Goal: Navigation & Orientation: Find specific page/section

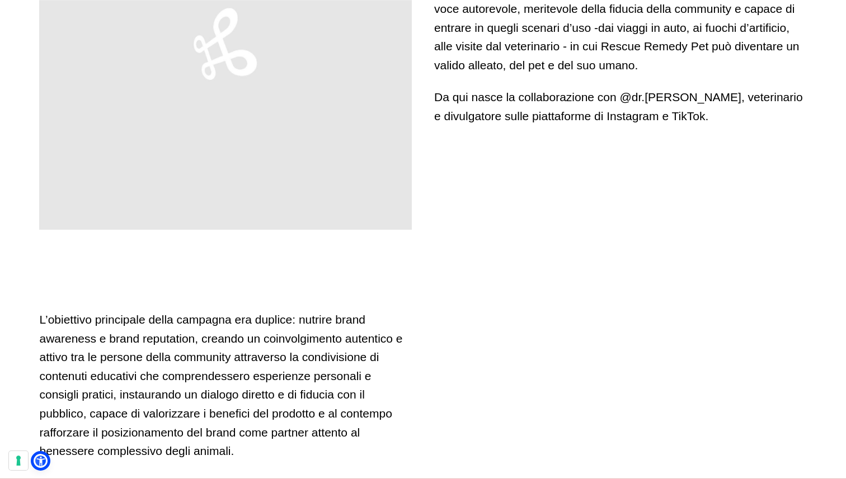
scroll to position [2910, 0]
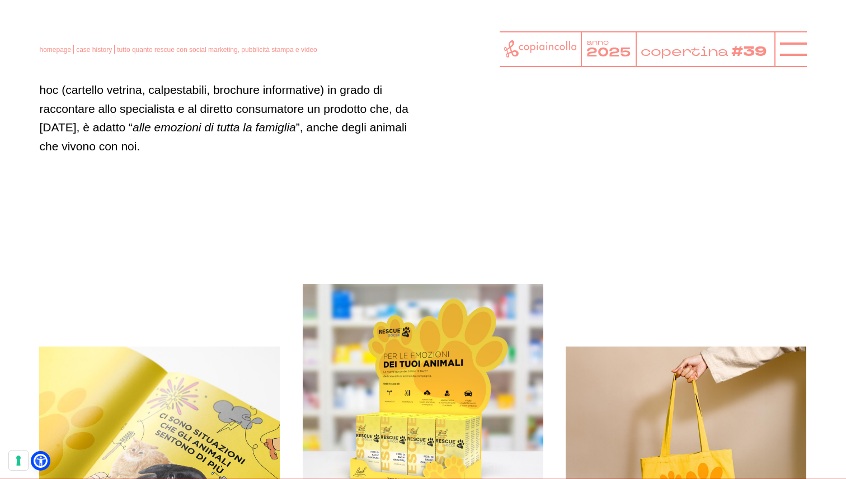
scroll to position [1858, 0]
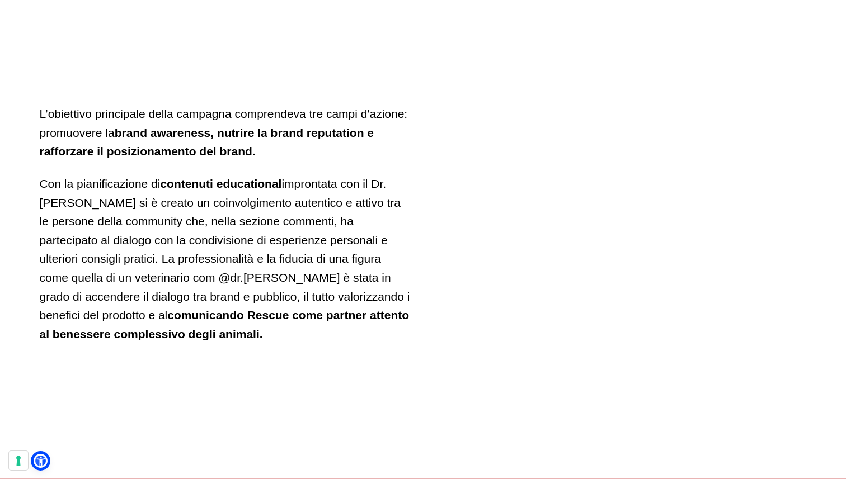
scroll to position [3183, 0]
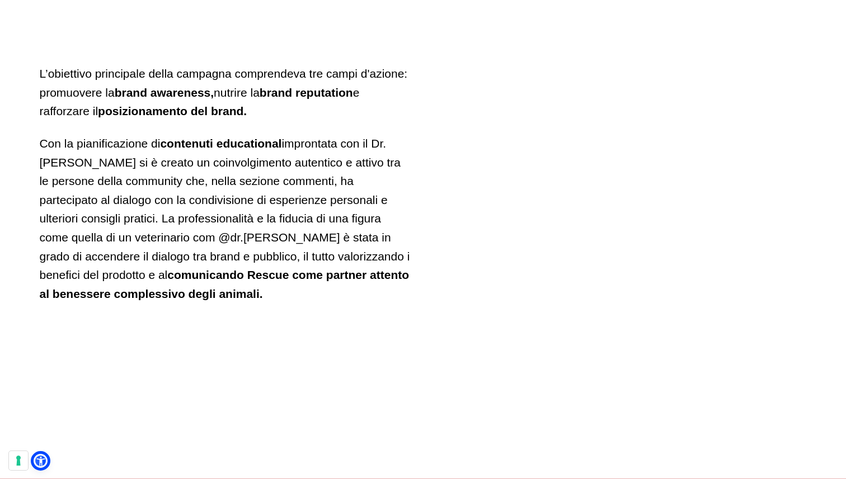
scroll to position [3223, 0]
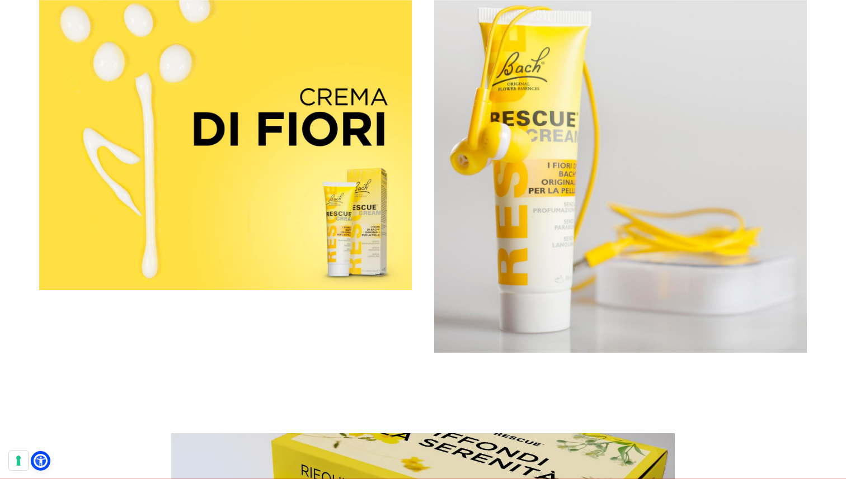
scroll to position [8713, 0]
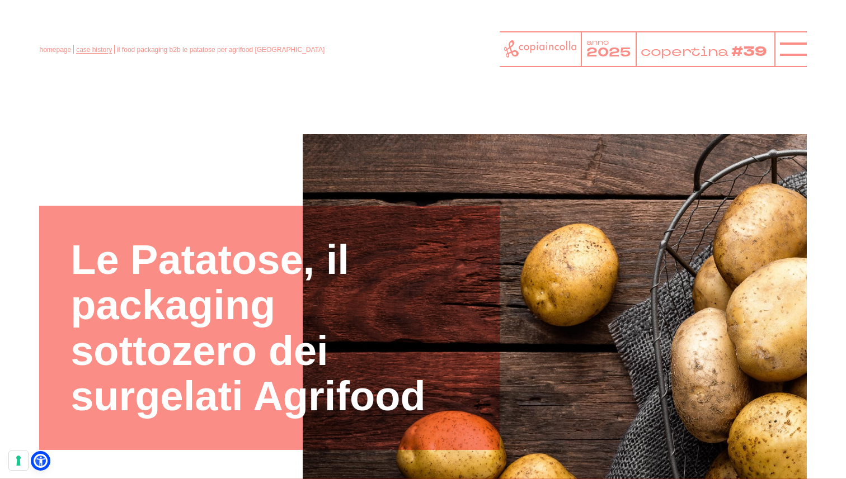
click at [84, 50] on link "case history" at bounding box center [94, 50] width 36 height 8
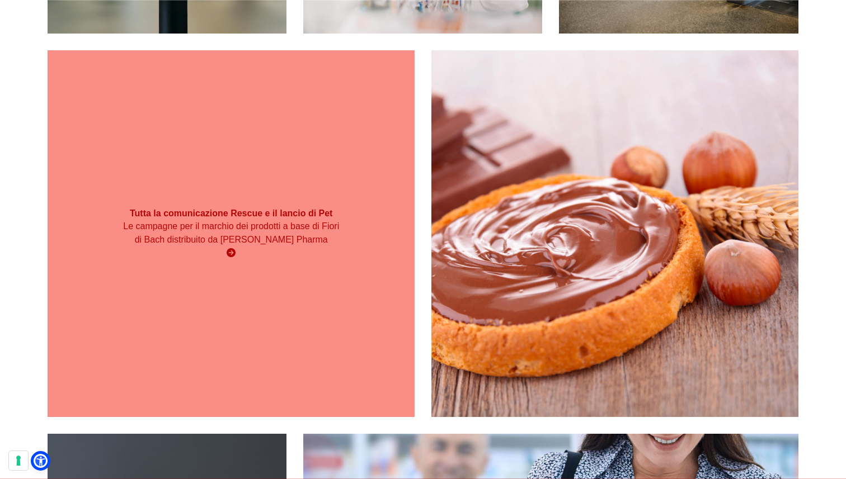
click at [269, 260] on div "Tutta la comunicazione Rescue e il lancio di Pet Le campagne per il marchio dei…" at bounding box center [231, 234] width 367 height 64
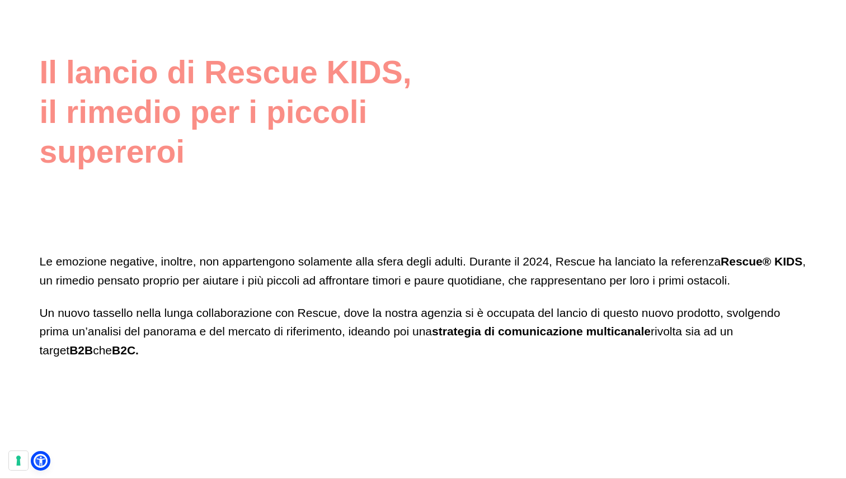
scroll to position [3621, 0]
